Goal: Task Accomplishment & Management: Use online tool/utility

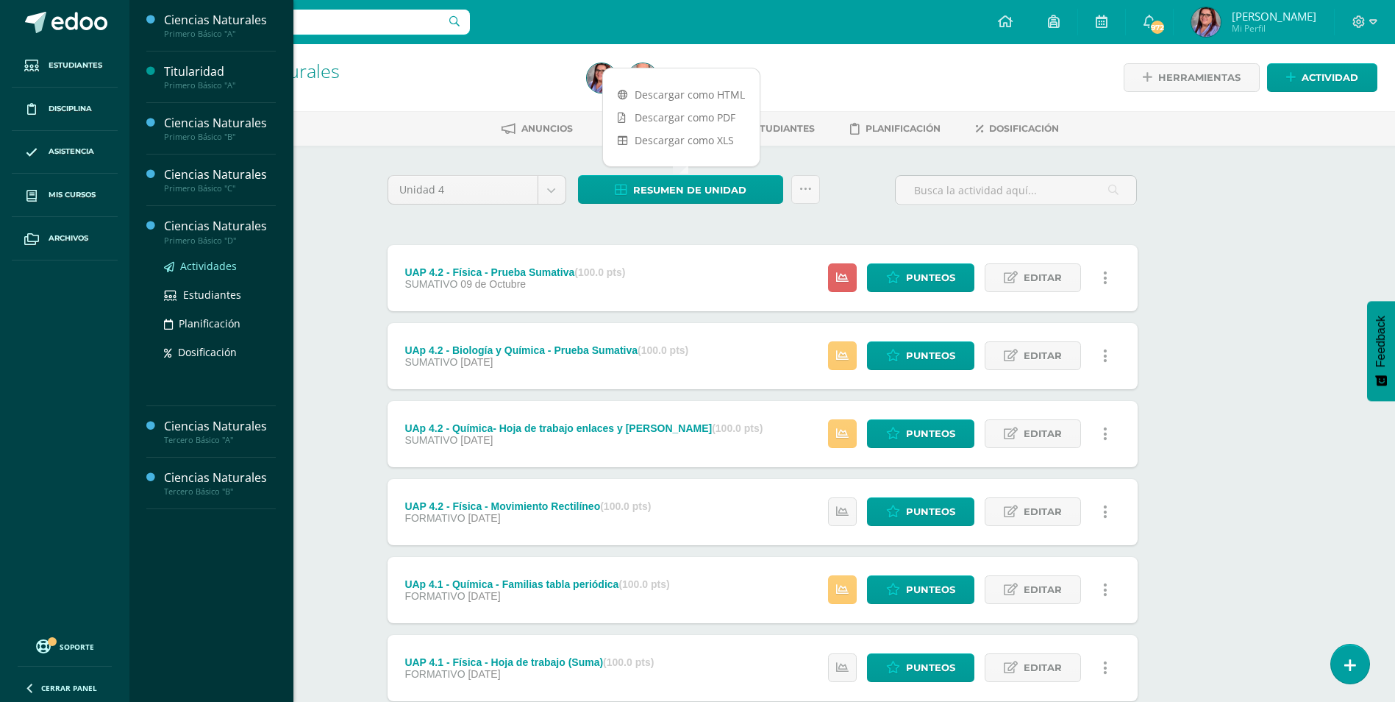
click at [221, 265] on span "Actividades" at bounding box center [208, 266] width 57 height 14
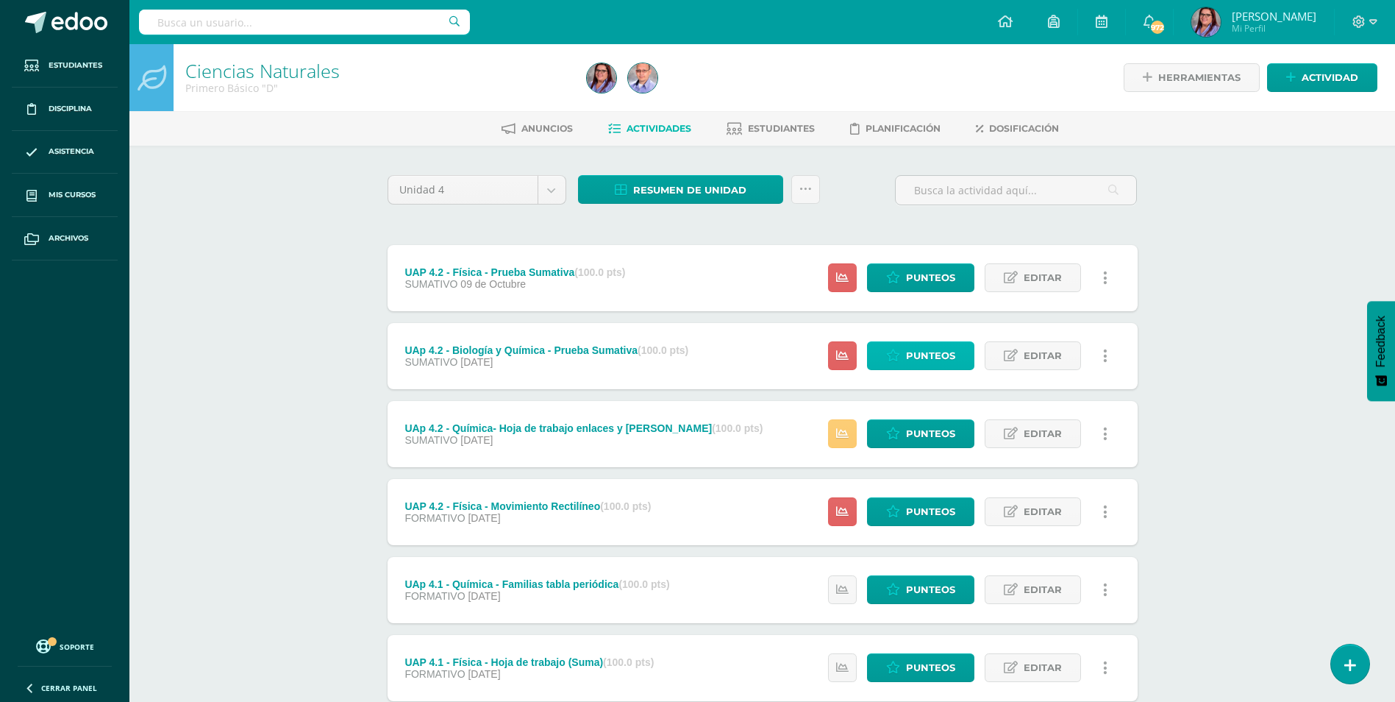
click at [913, 364] on span "Punteos" at bounding box center [930, 355] width 49 height 27
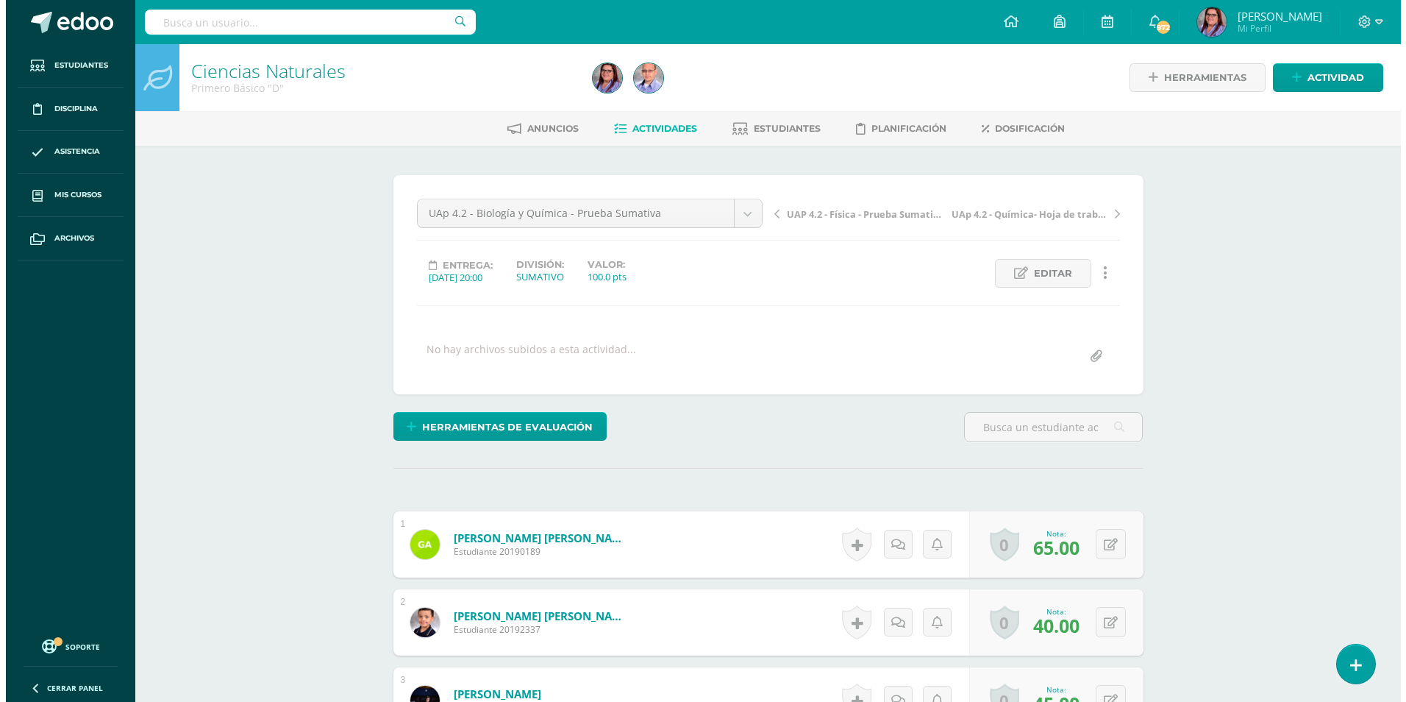
scroll to position [1, 0]
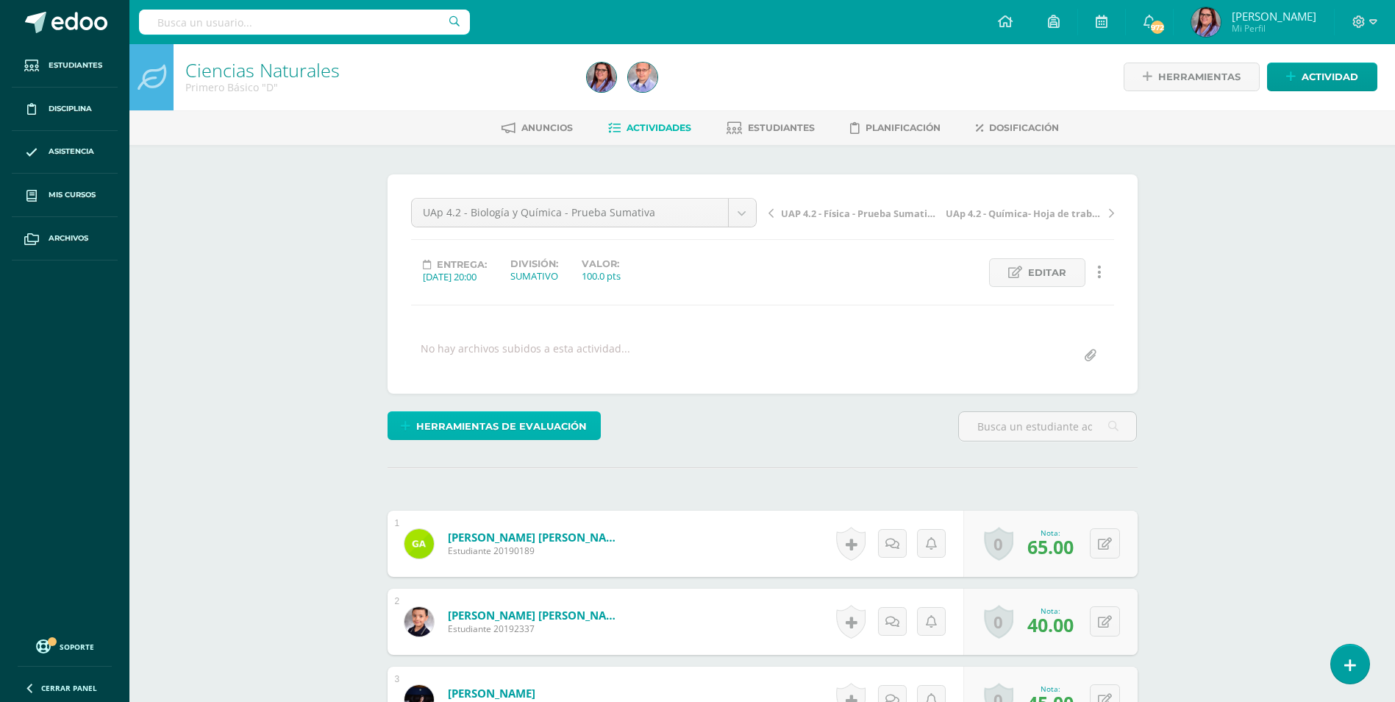
click at [574, 433] on span "Herramientas de evaluación" at bounding box center [501, 426] width 171 height 27
click at [562, 377] on link "Sustitución de nota" at bounding box center [533, 376] width 146 height 23
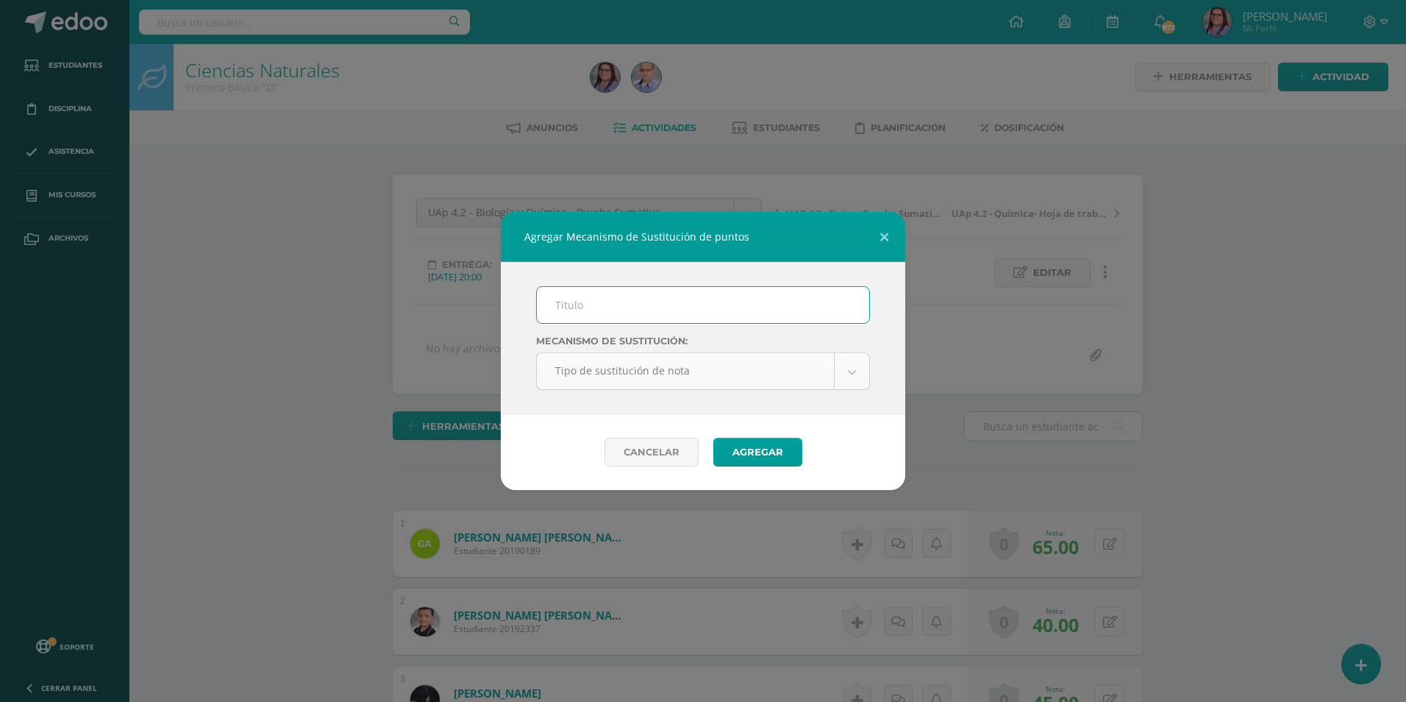
scroll to position [1, 0]
type input "PMA"
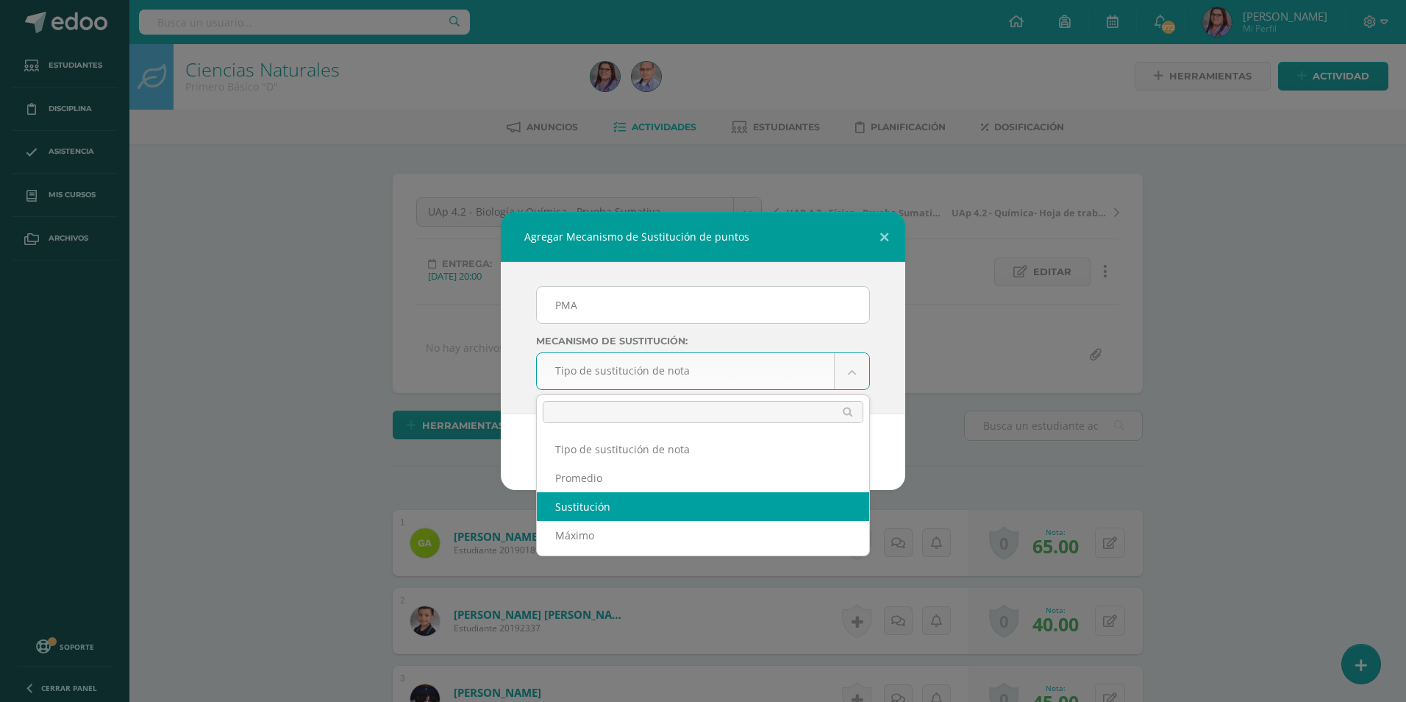
scroll to position [2, 0]
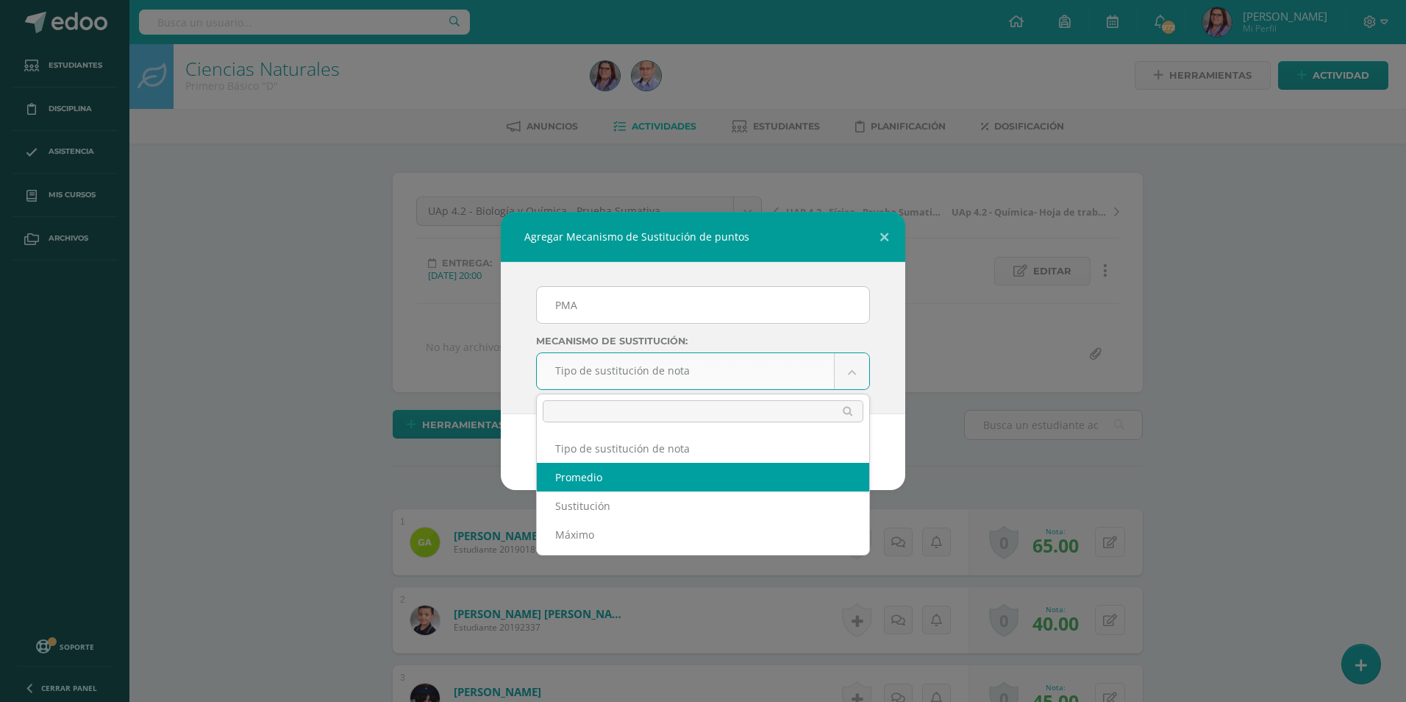
select select "average"
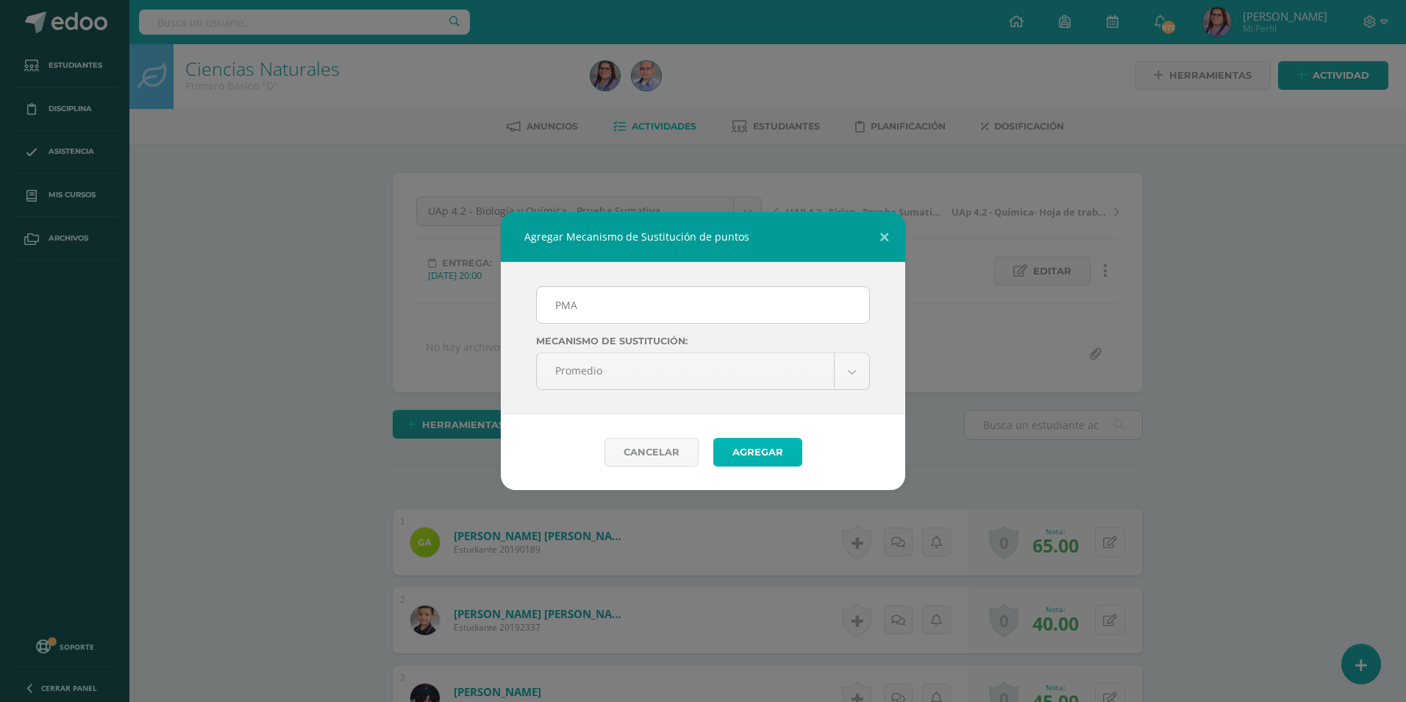
click at [766, 452] on button "Agregar" at bounding box center [758, 452] width 89 height 29
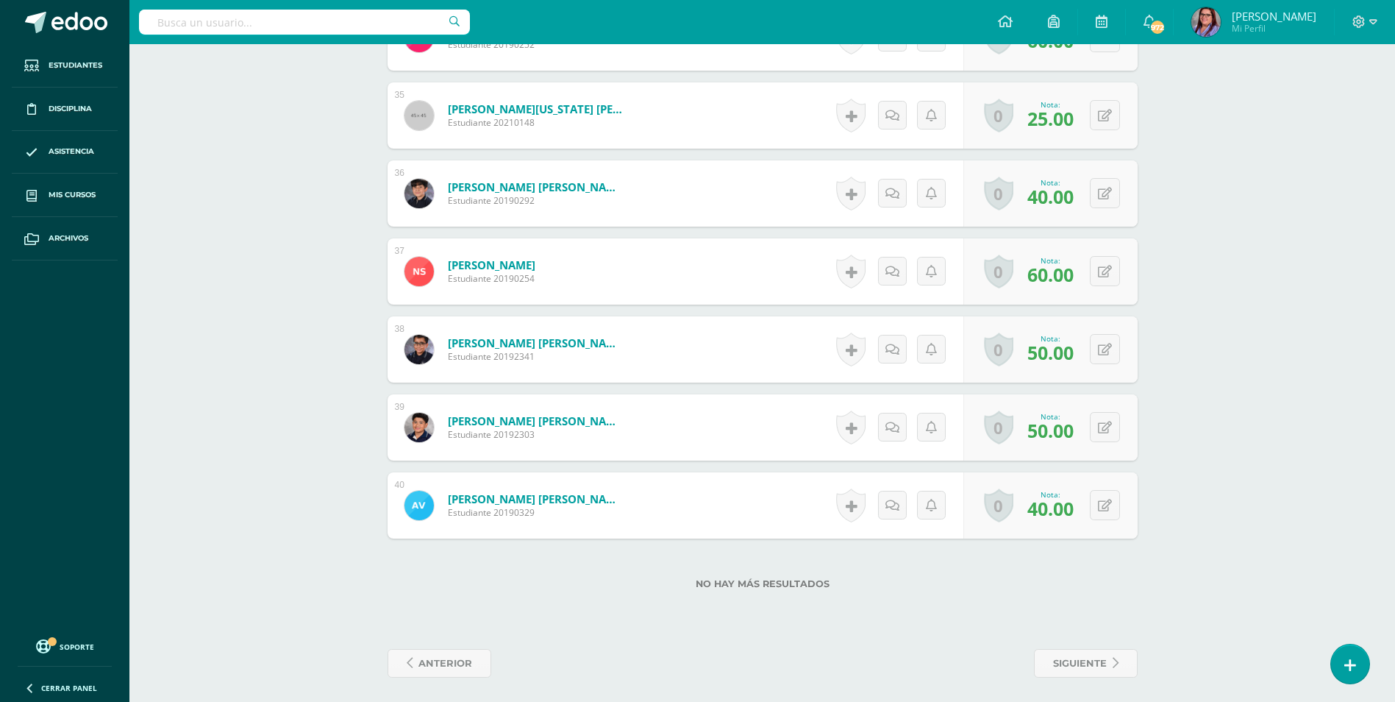
scroll to position [3139, 0]
click at [1103, 496] on button at bounding box center [1105, 504] width 30 height 30
type input "95"
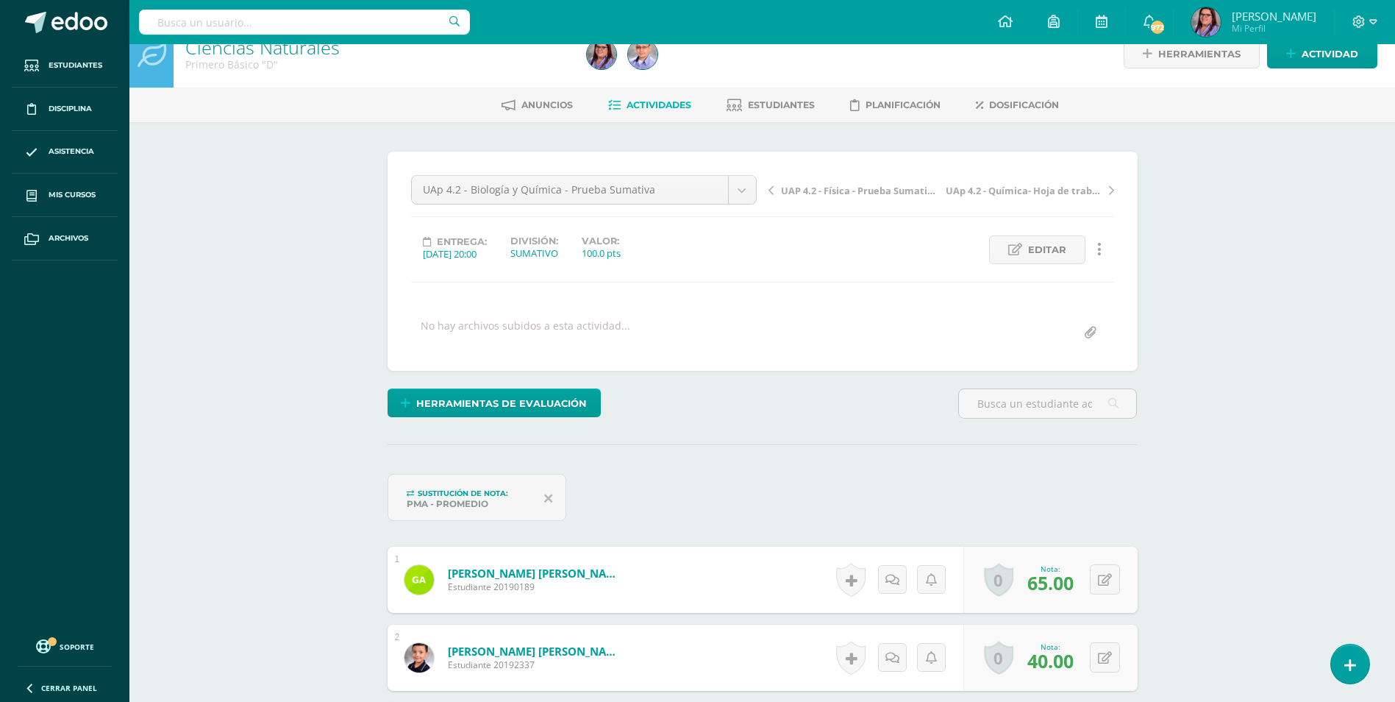
scroll to position [0, 0]
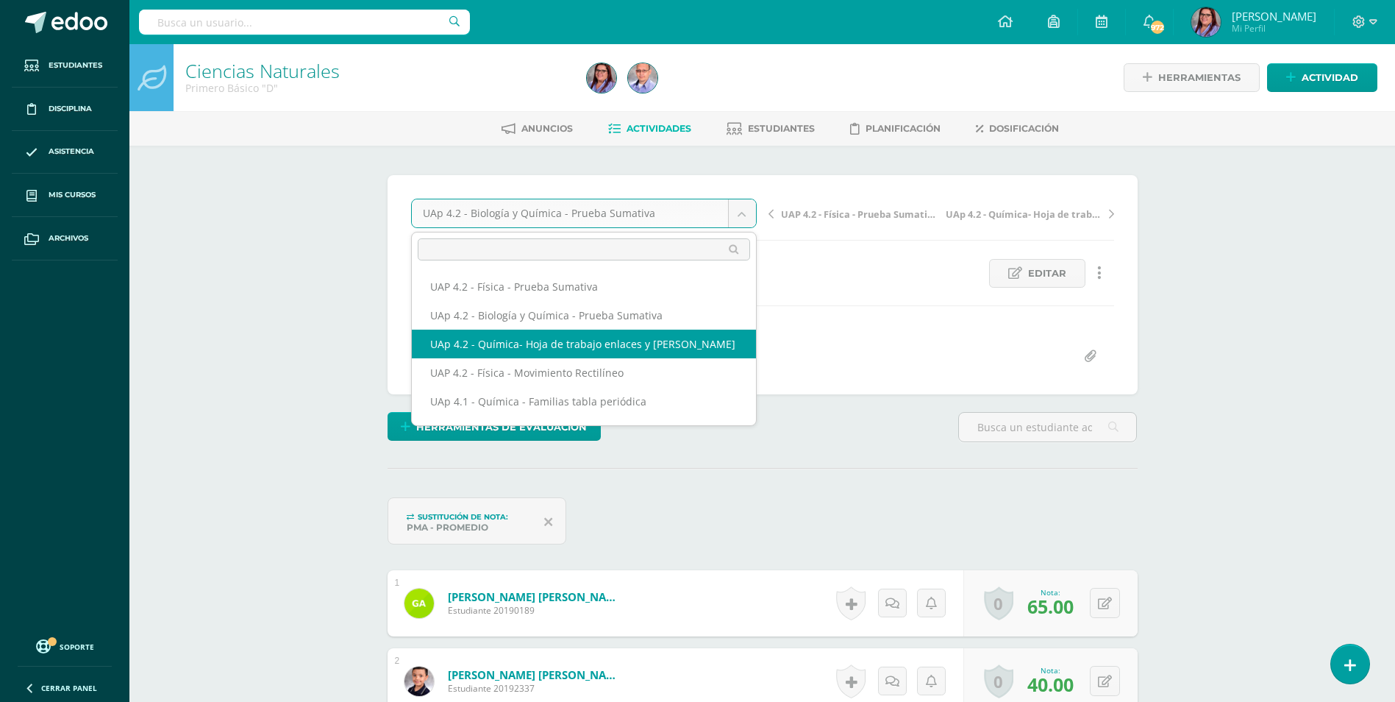
select select "/dashboard/teacher/grade-activity/227120/"
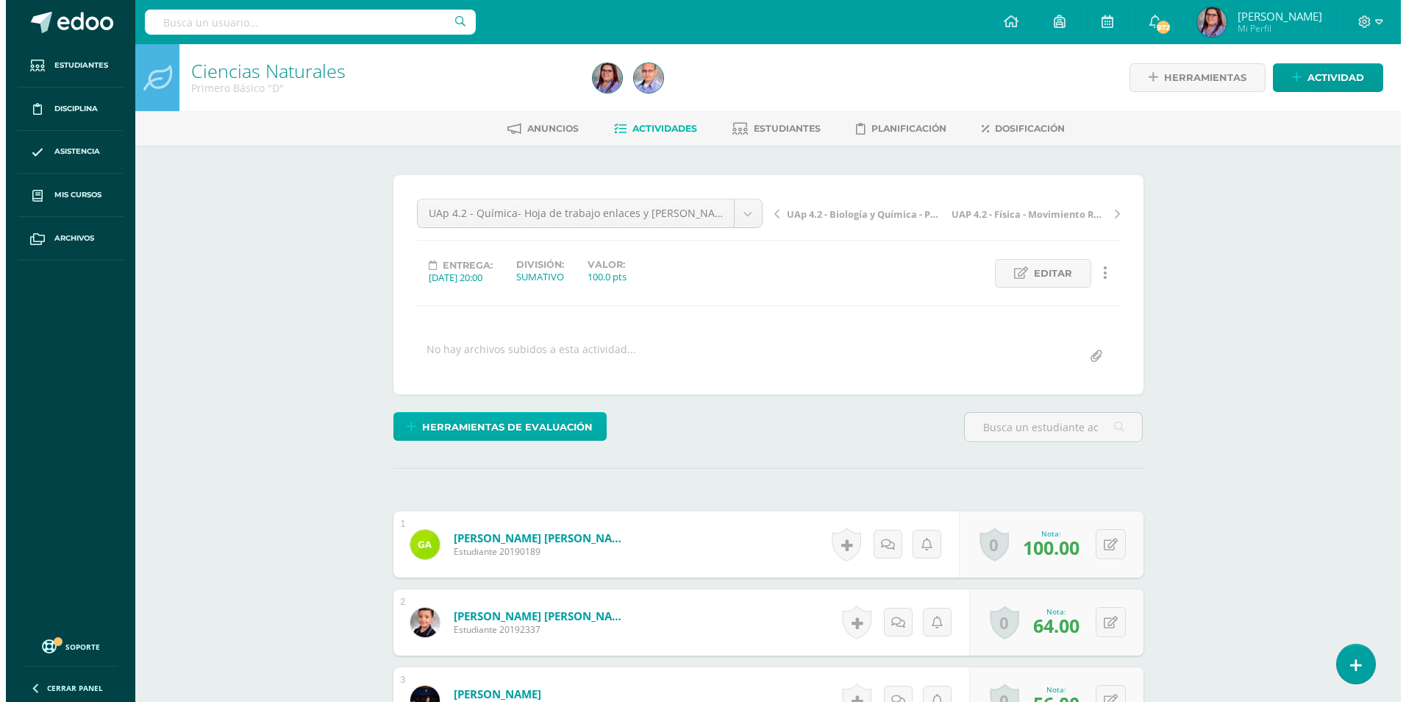
scroll to position [1, 0]
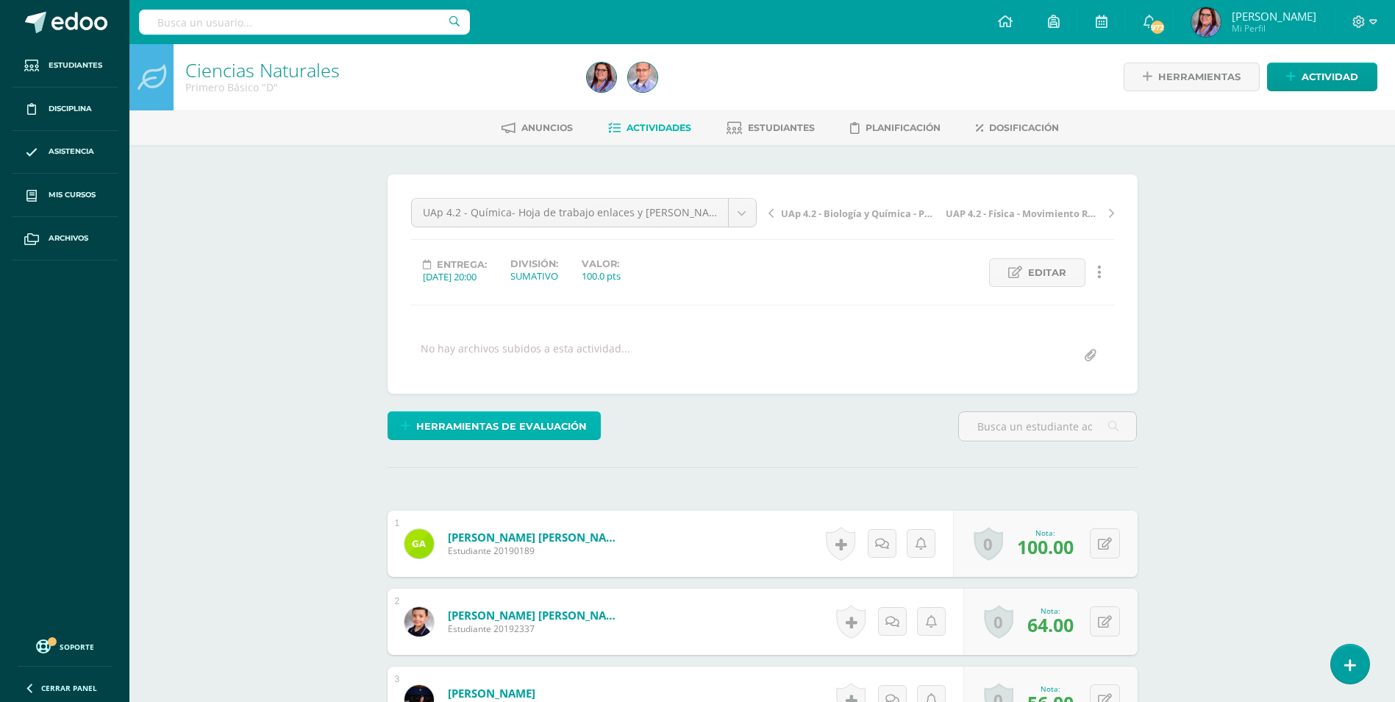
click at [555, 432] on span "Herramientas de evaluación" at bounding box center [501, 426] width 171 height 27
click at [555, 384] on link "Sustitución de nota" at bounding box center [533, 376] width 146 height 23
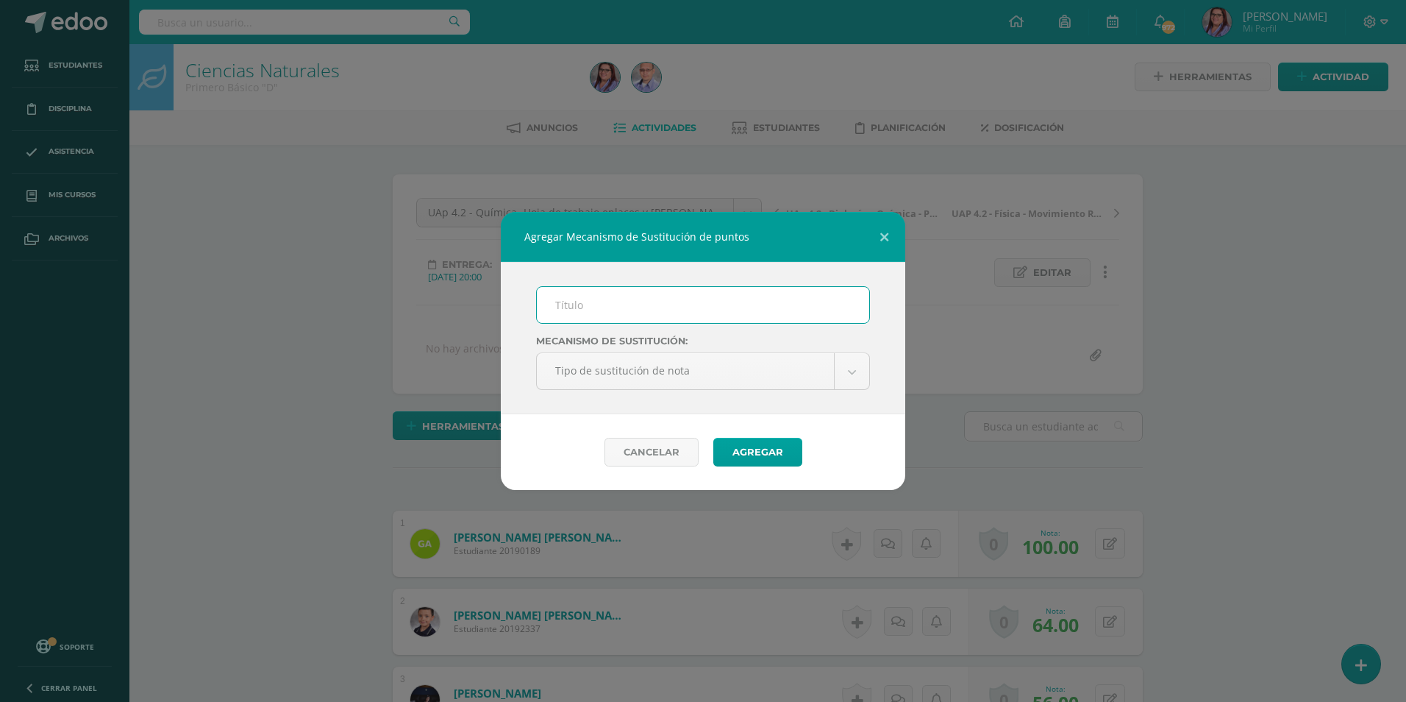
scroll to position [1, 0]
type input "PMA"
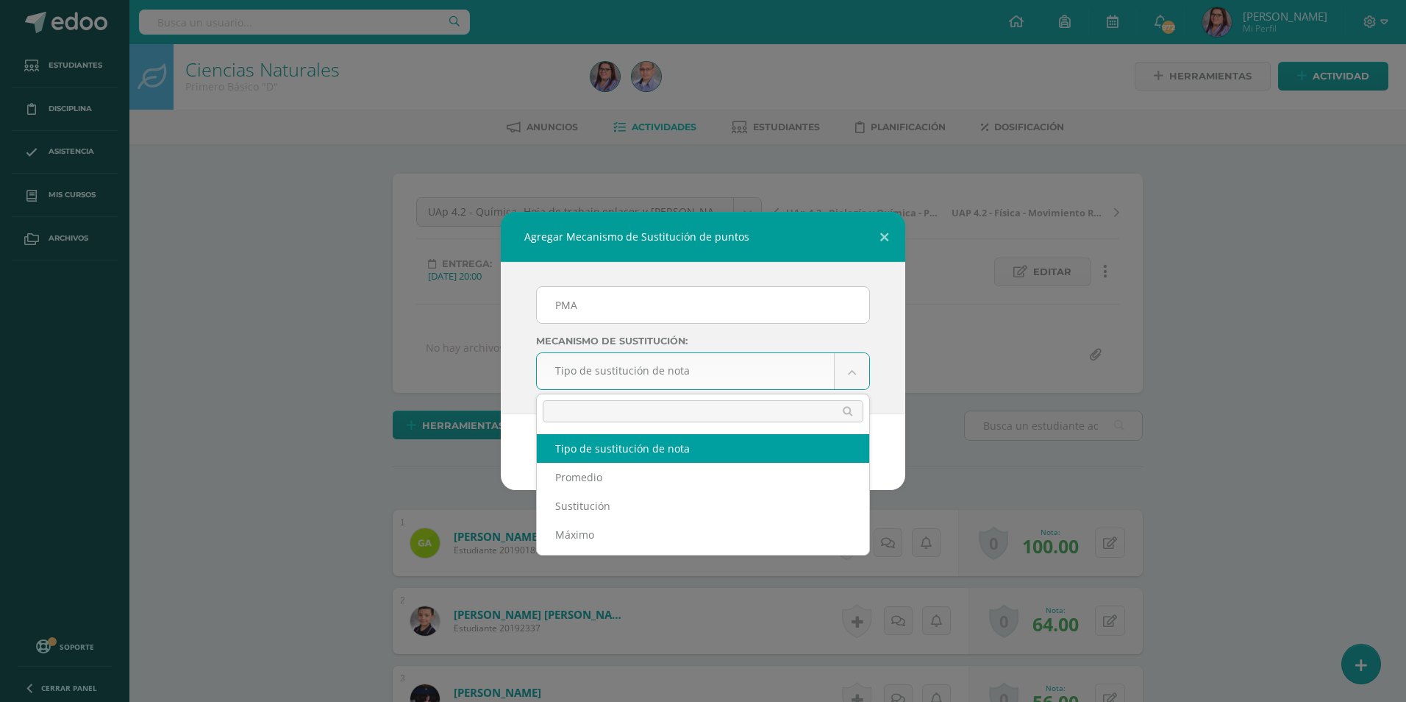
scroll to position [2, 0]
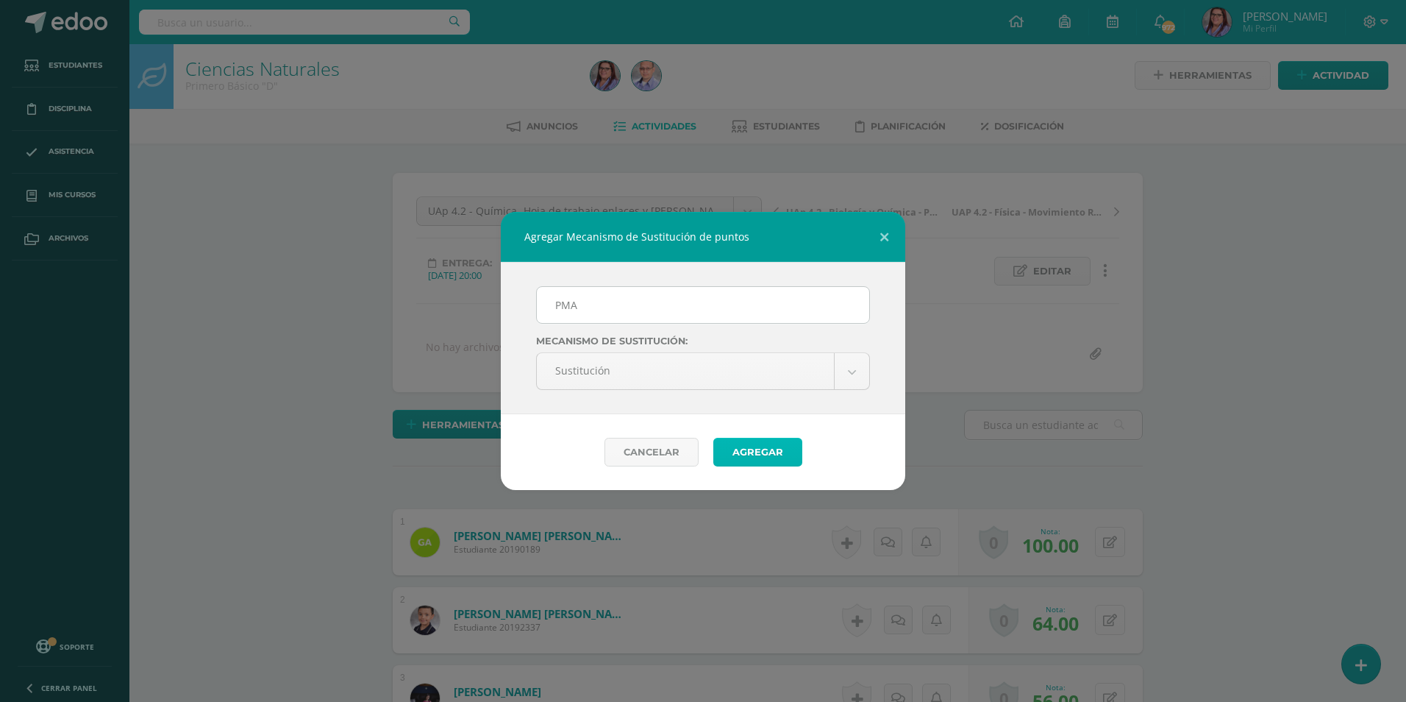
click at [747, 447] on button "Agregar" at bounding box center [758, 452] width 89 height 29
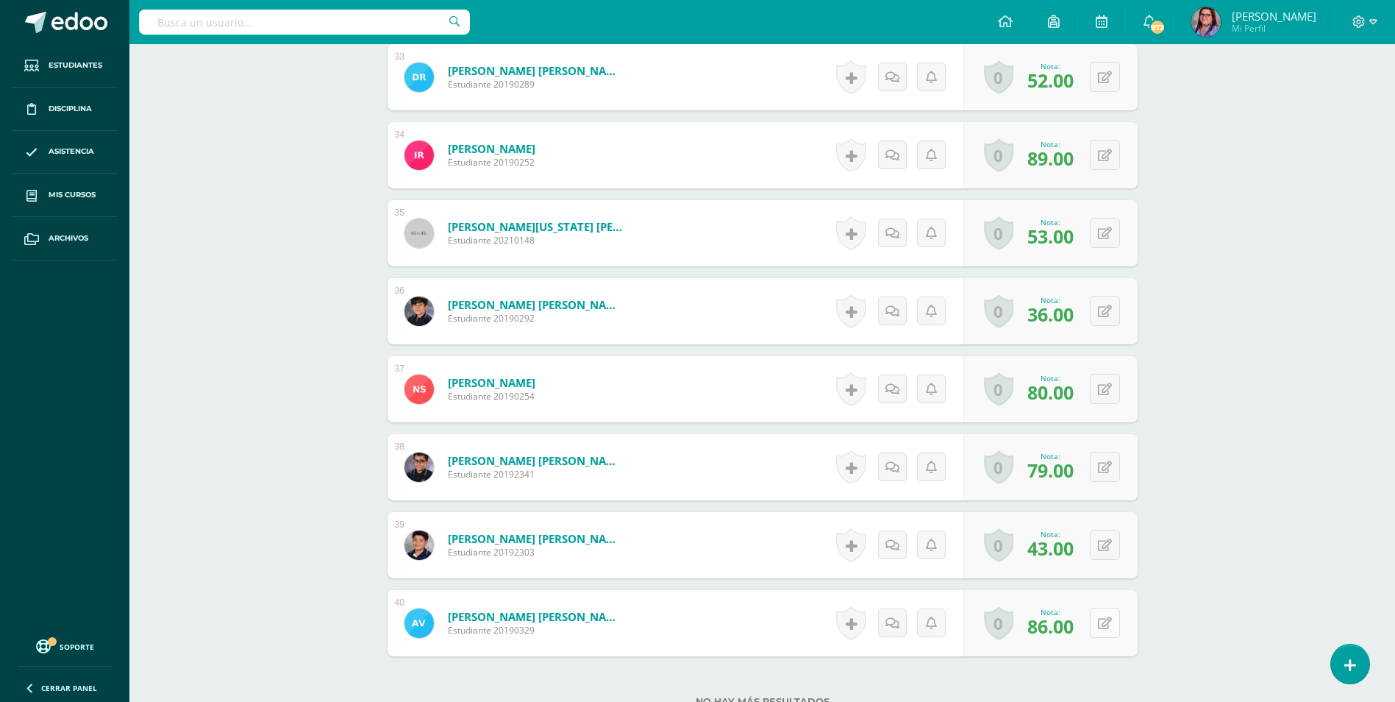
scroll to position [3022, 0]
click at [1109, 626] on icon at bounding box center [1115, 622] width 15 height 13
type input "95"
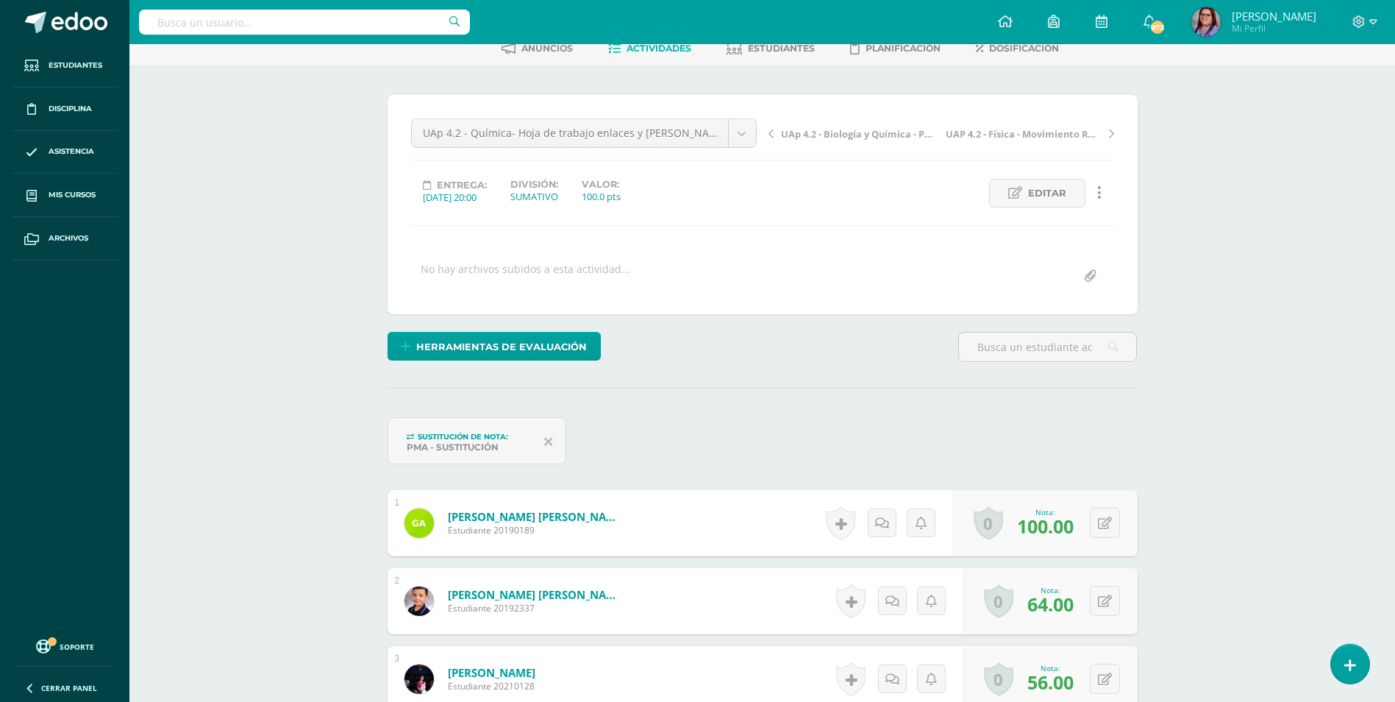
scroll to position [0, 0]
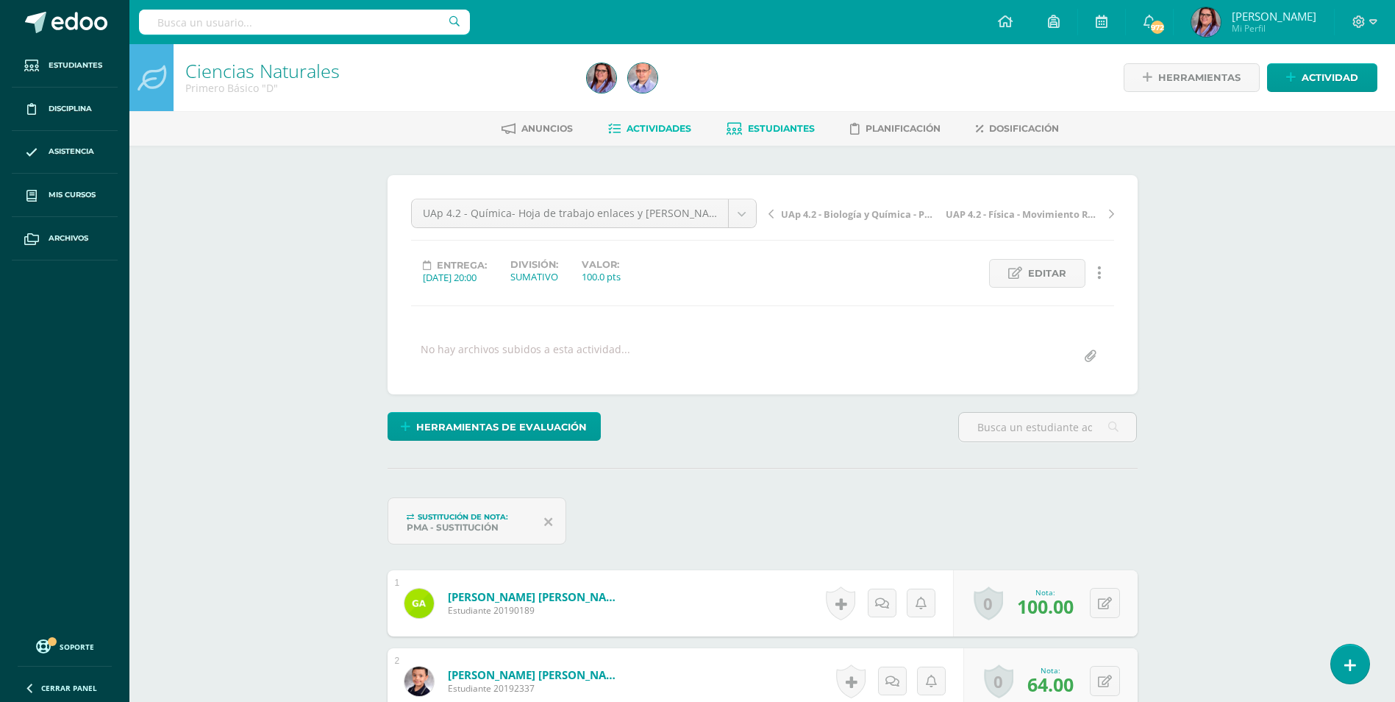
click at [770, 131] on span "Estudiantes" at bounding box center [781, 128] width 67 height 11
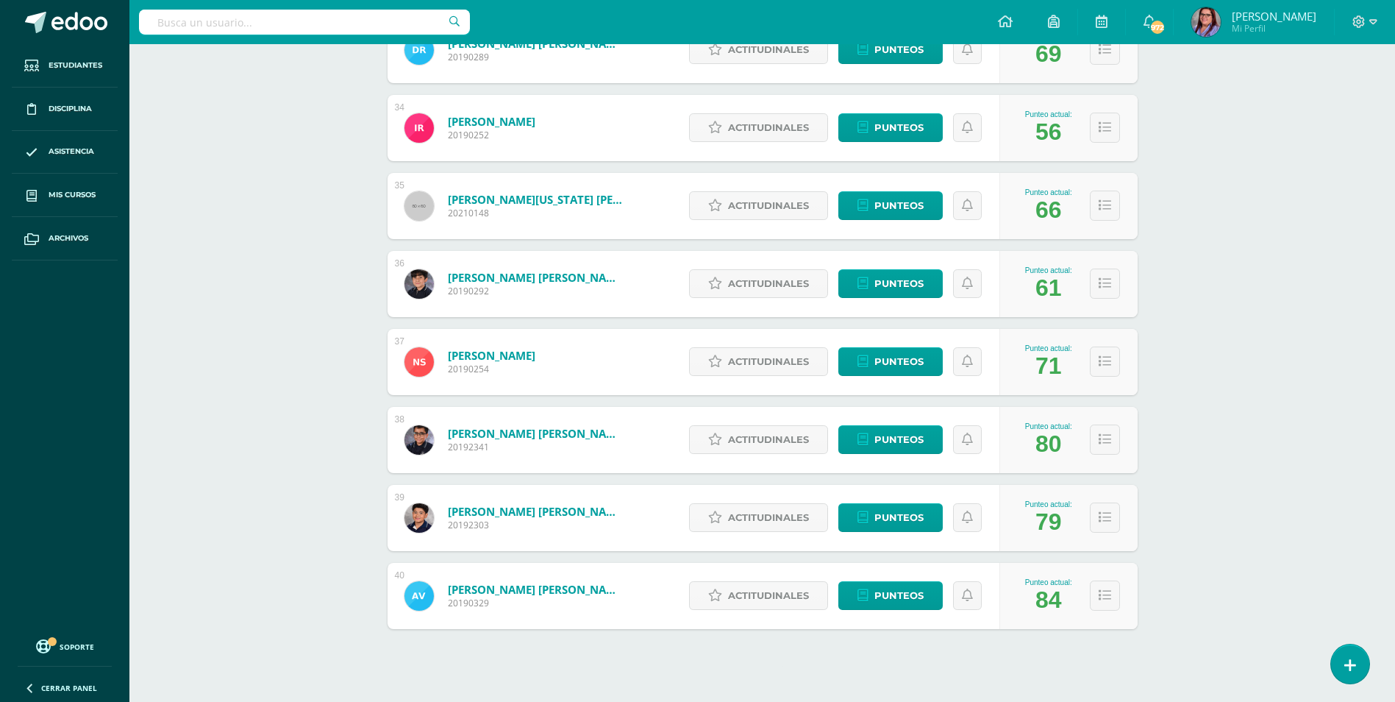
scroll to position [2818, 0]
